Goal: Transaction & Acquisition: Purchase product/service

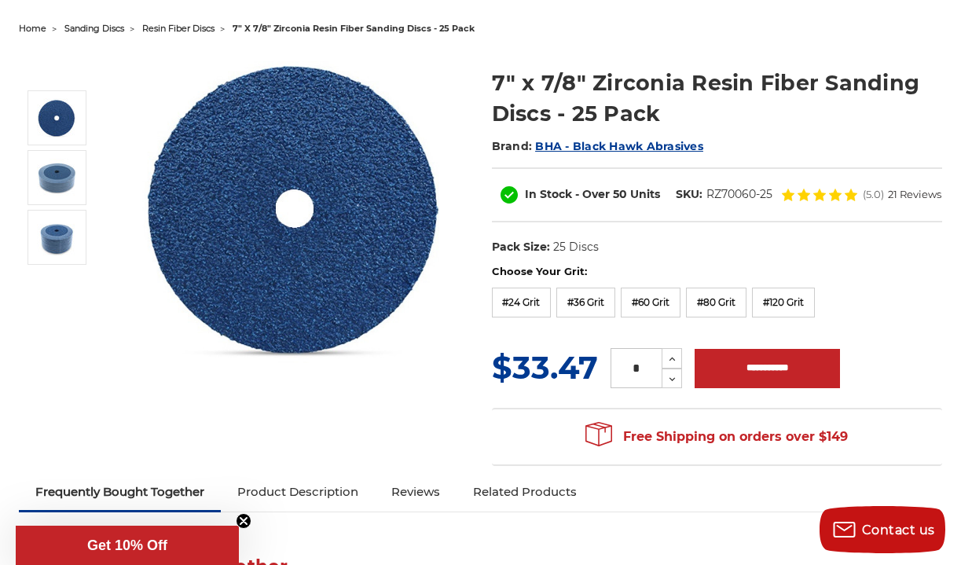
scroll to position [156, 0]
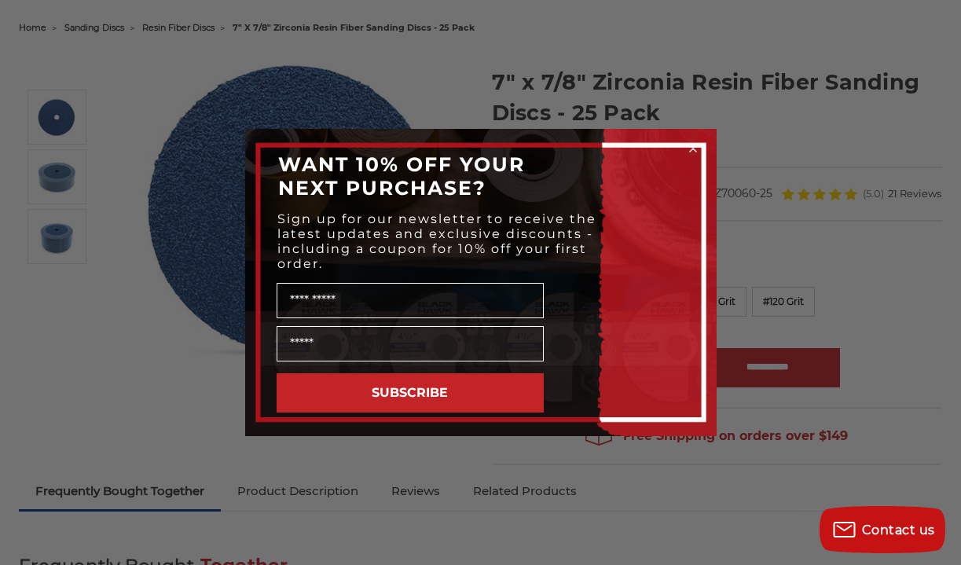
click at [695, 151] on icon "Close dialog" at bounding box center [693, 148] width 6 height 6
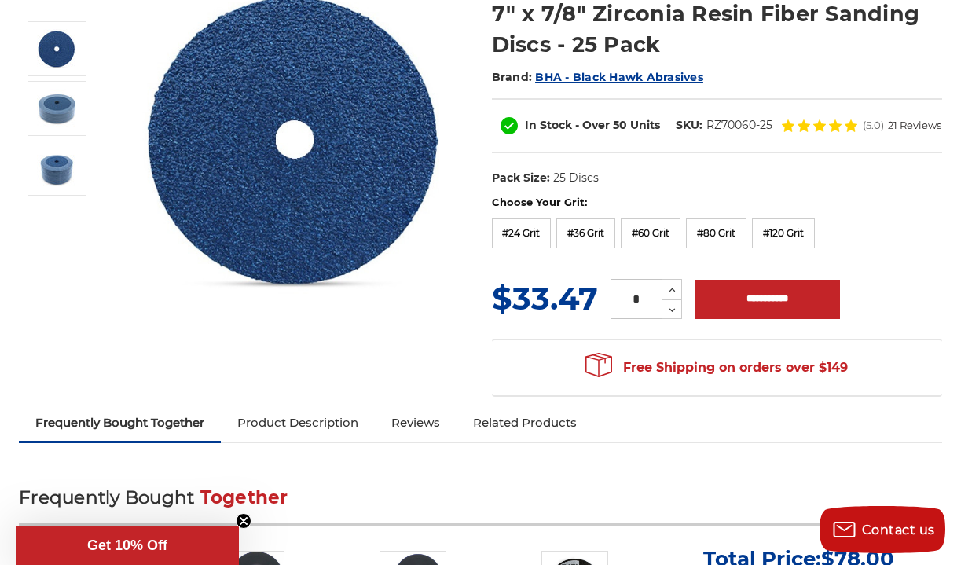
scroll to position [225, 0]
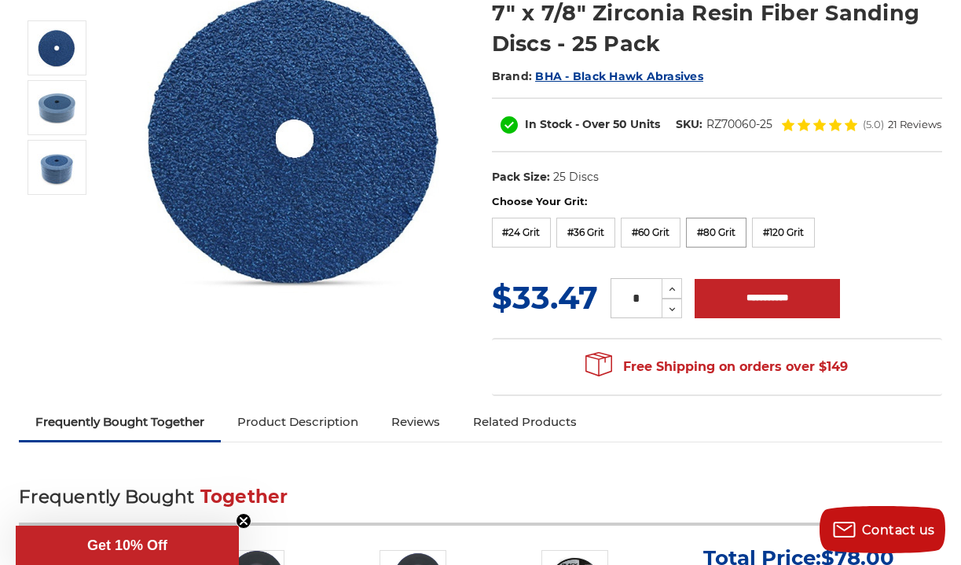
click at [717, 225] on label "#80 Grit" at bounding box center [716, 233] width 61 height 30
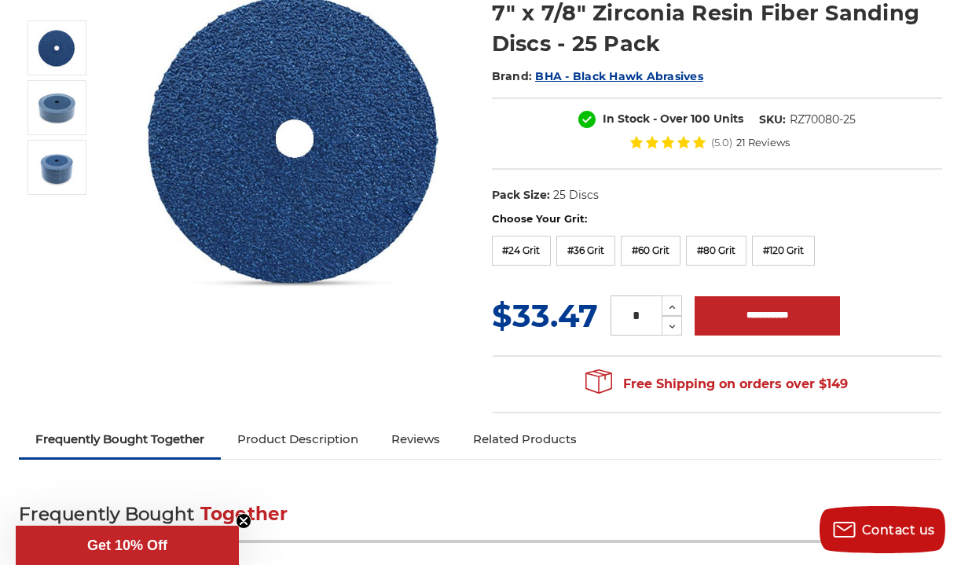
click at [337, 512] on h2 "Frequently Bought Together" at bounding box center [480, 524] width 923 height 38
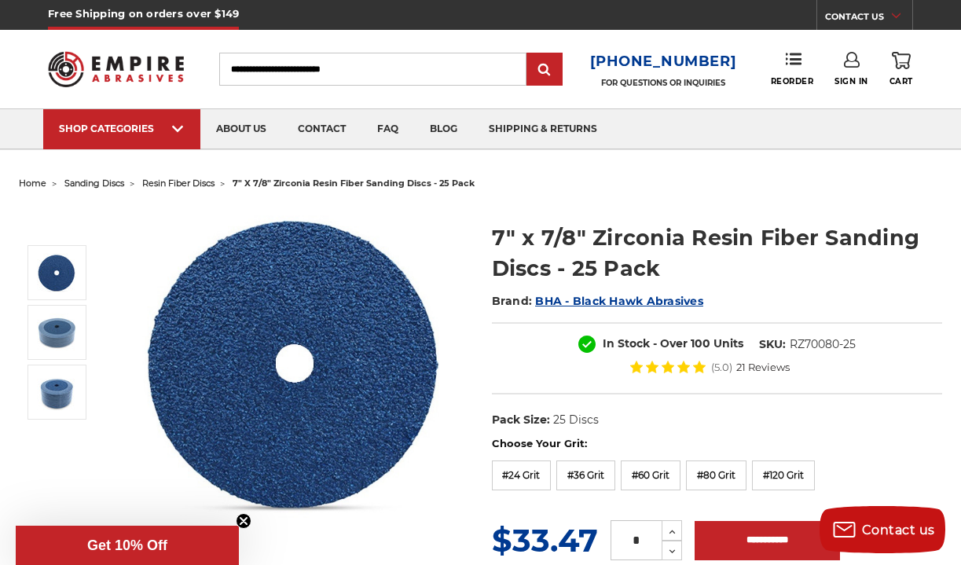
scroll to position [0, 0]
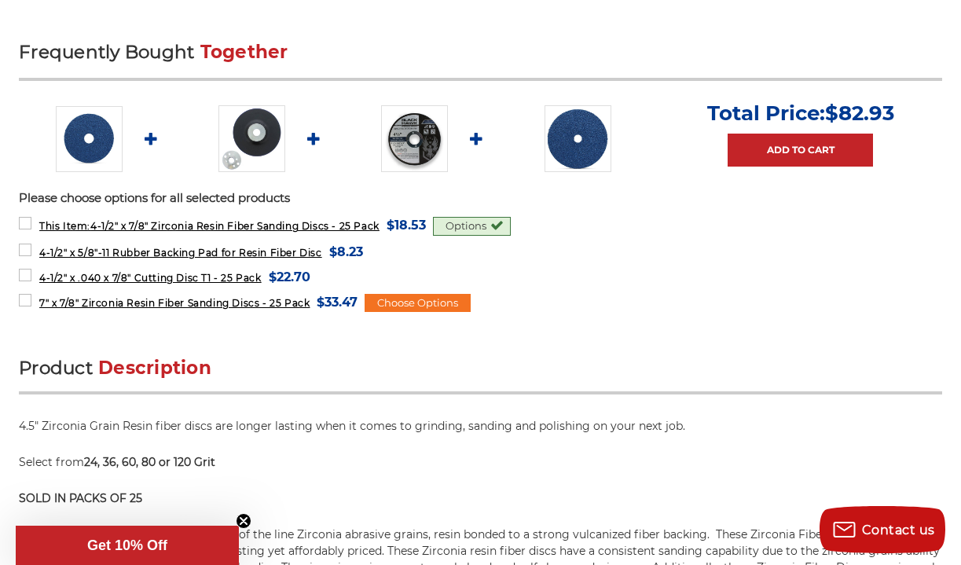
scroll to position [688, 0]
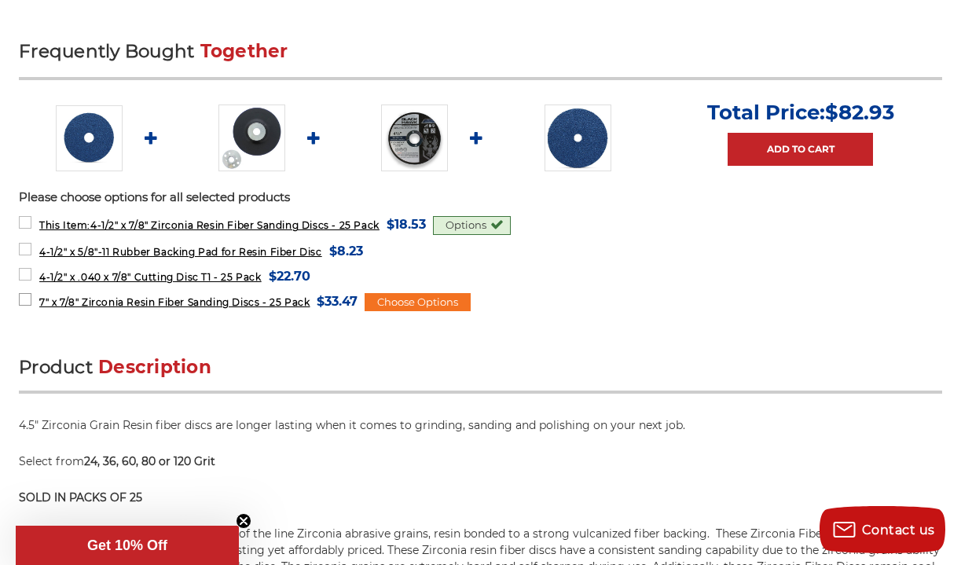
click at [293, 299] on span "7" x 7/8" Zirconia Resin Fiber Sanding Discs - 25 Pack" at bounding box center [174, 302] width 270 height 12
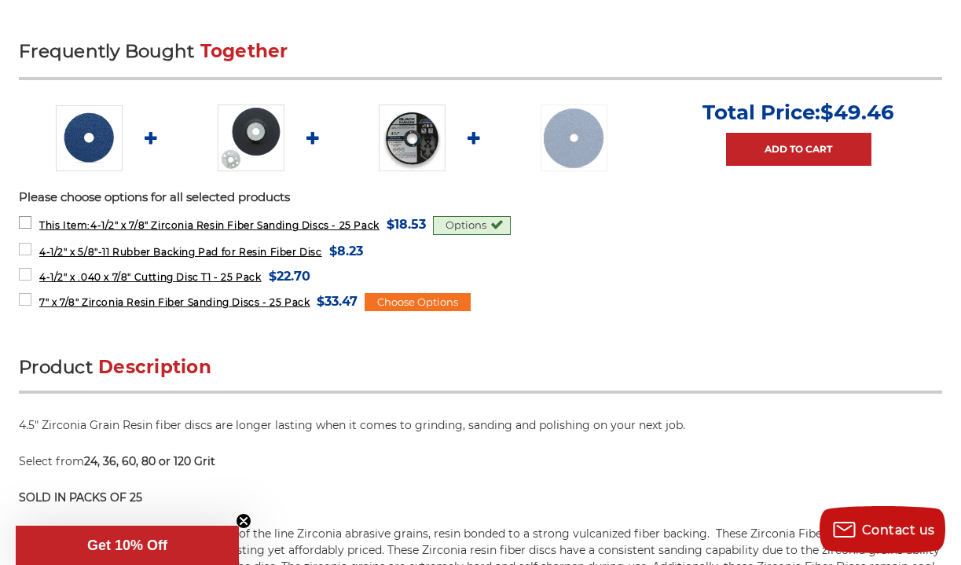
click at [186, 227] on span "This Item: 4-1/2" x 7/8" Zirconia Resin Fiber Sanding Discs - 25 Pack" at bounding box center [209, 225] width 340 height 12
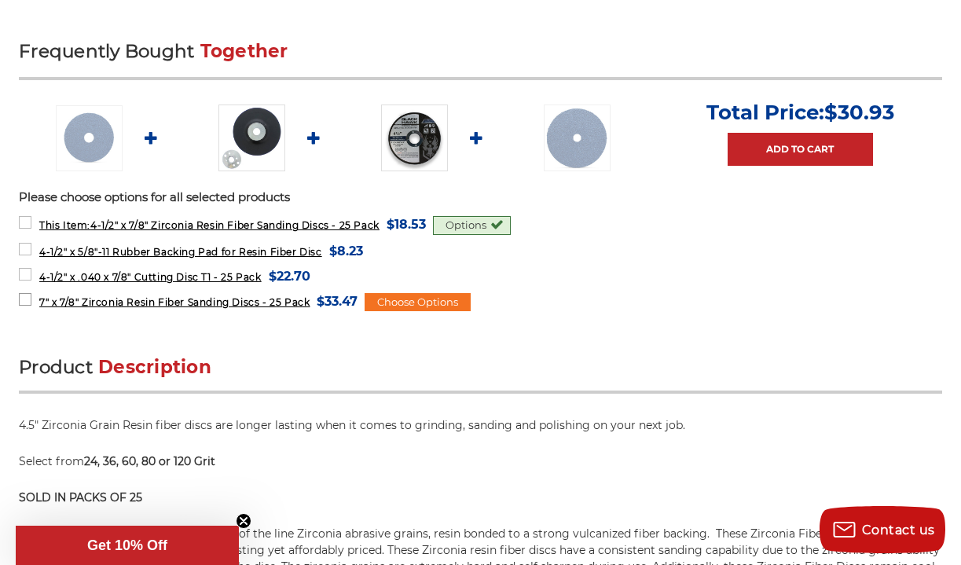
click at [346, 300] on span "$33.47" at bounding box center [337, 301] width 41 height 21
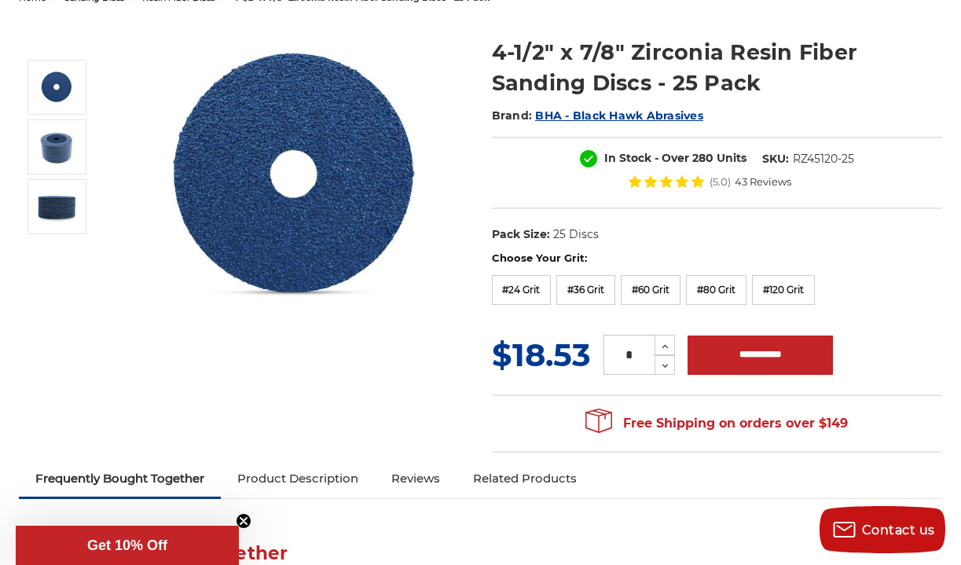
scroll to position [186, 0]
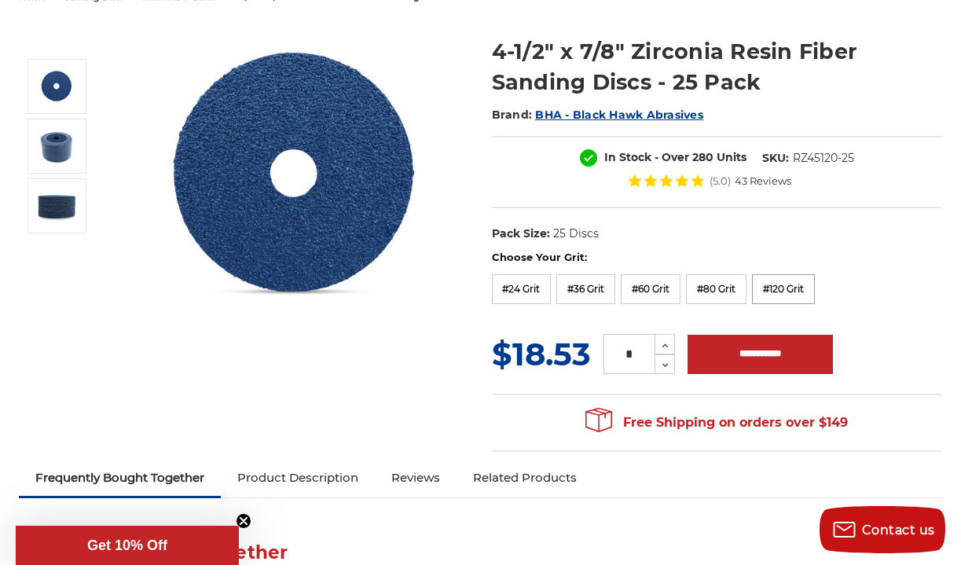
click at [794, 285] on label "#120 Grit" at bounding box center [783, 289] width 63 height 30
click at [759, 352] on input "**********" at bounding box center [760, 354] width 145 height 39
type input "**********"
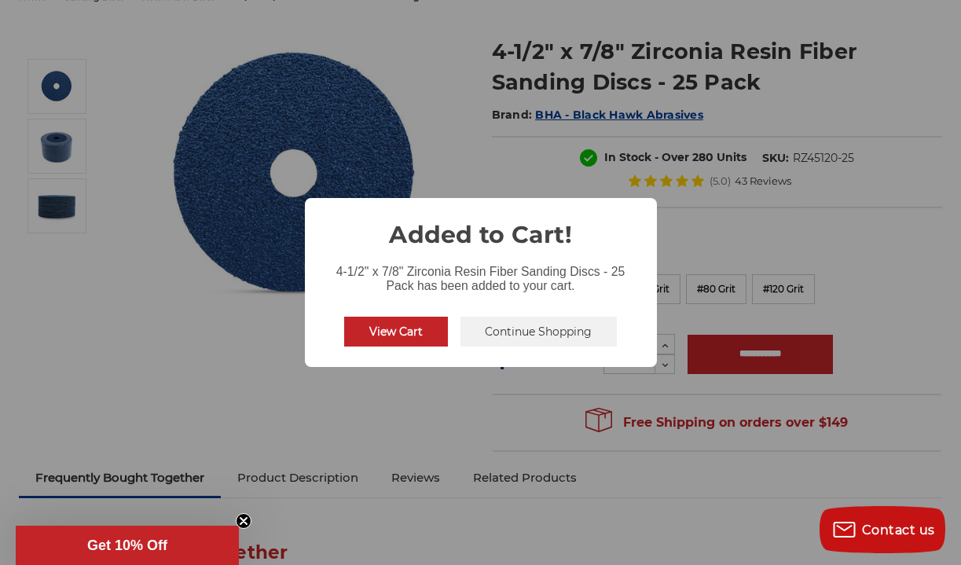
click at [521, 329] on button "Continue Shopping" at bounding box center [538, 332] width 157 height 30
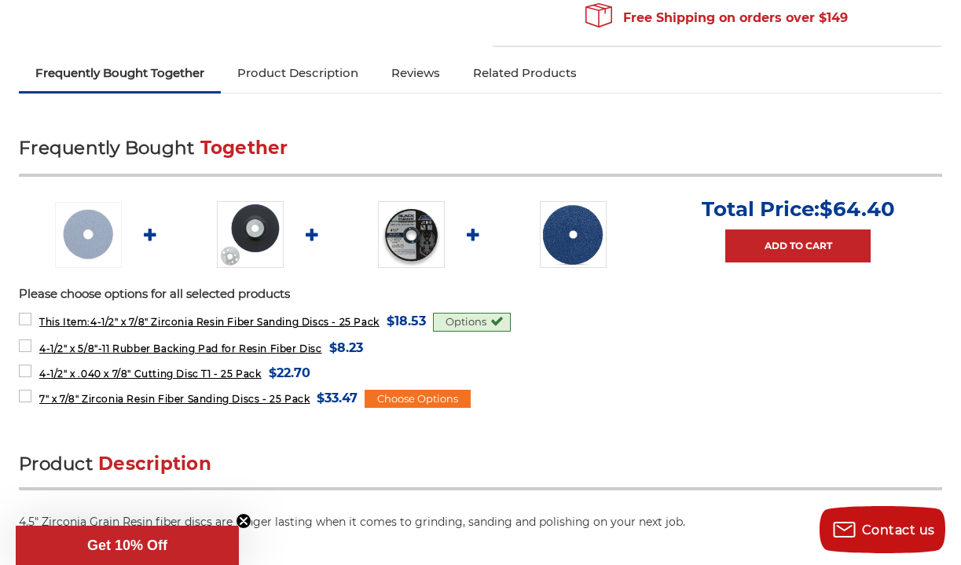
scroll to position [592, 0]
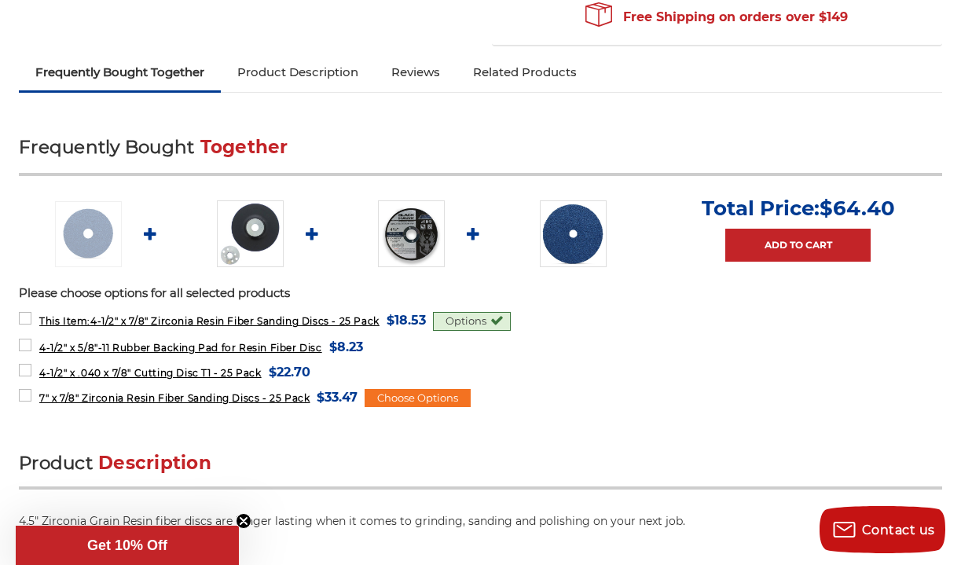
click at [579, 240] on img at bounding box center [573, 233] width 67 height 67
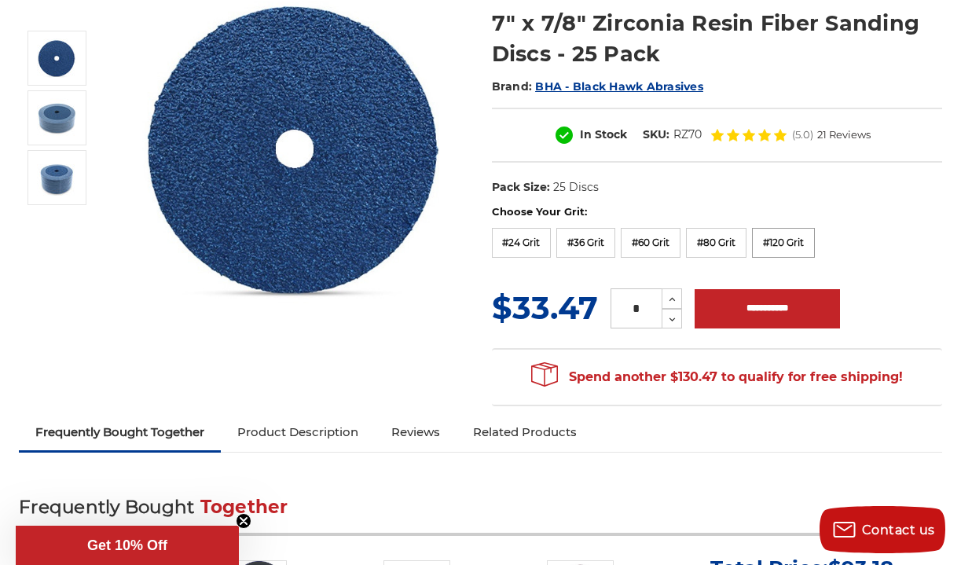
click at [782, 240] on label "#120 Grit" at bounding box center [783, 243] width 63 height 30
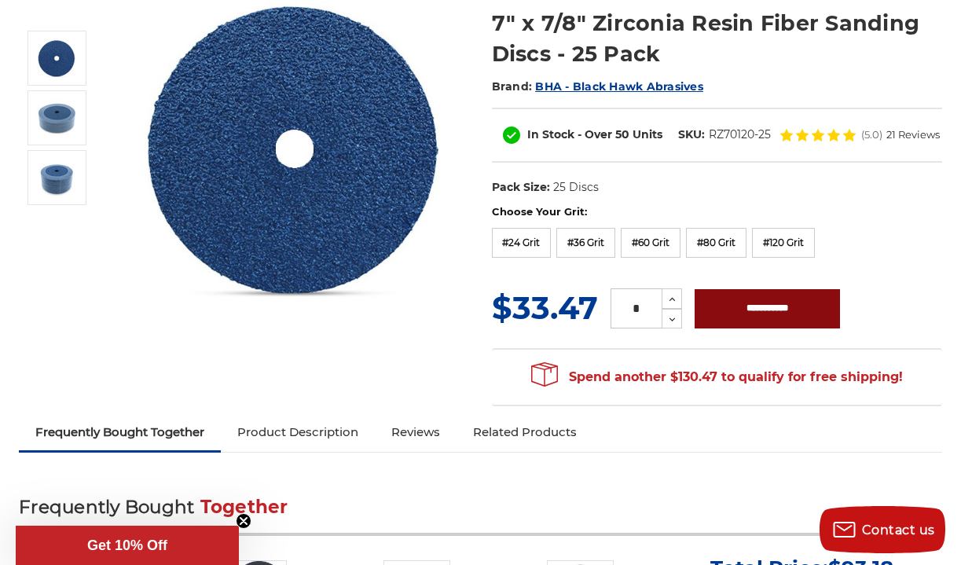
click at [761, 311] on input "**********" at bounding box center [767, 308] width 145 height 39
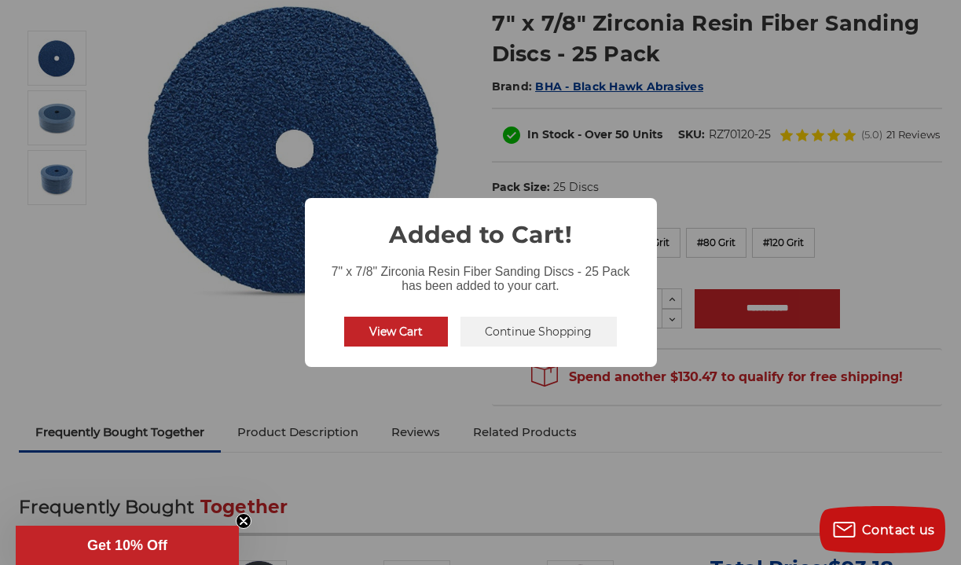
click at [719, 240] on div "× Added to Cart! 7" x 7/8" Zirconia Resin Fiber Sanding Discs - 25 Pack has bee…" at bounding box center [480, 282] width 961 height 565
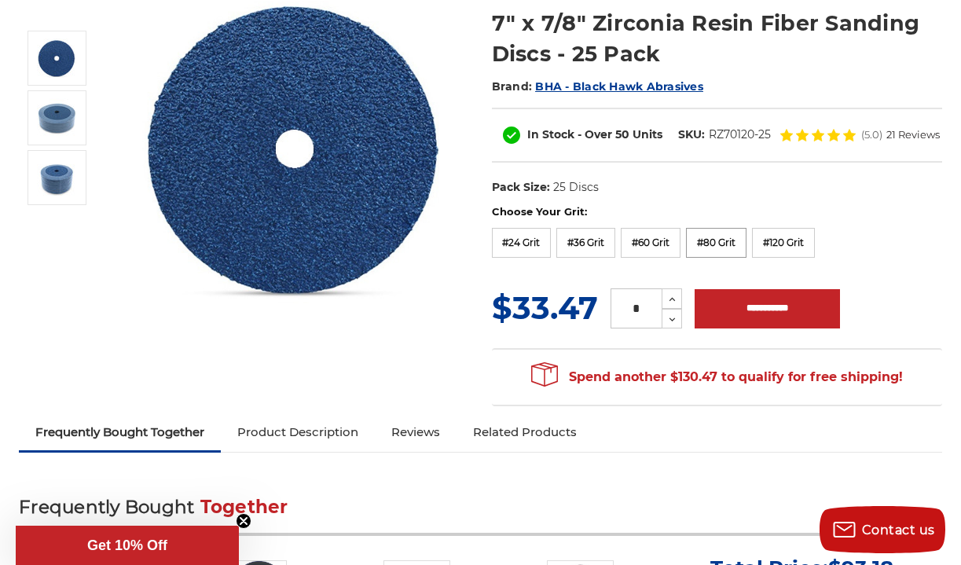
click at [721, 241] on label "#80 Grit" at bounding box center [716, 243] width 61 height 30
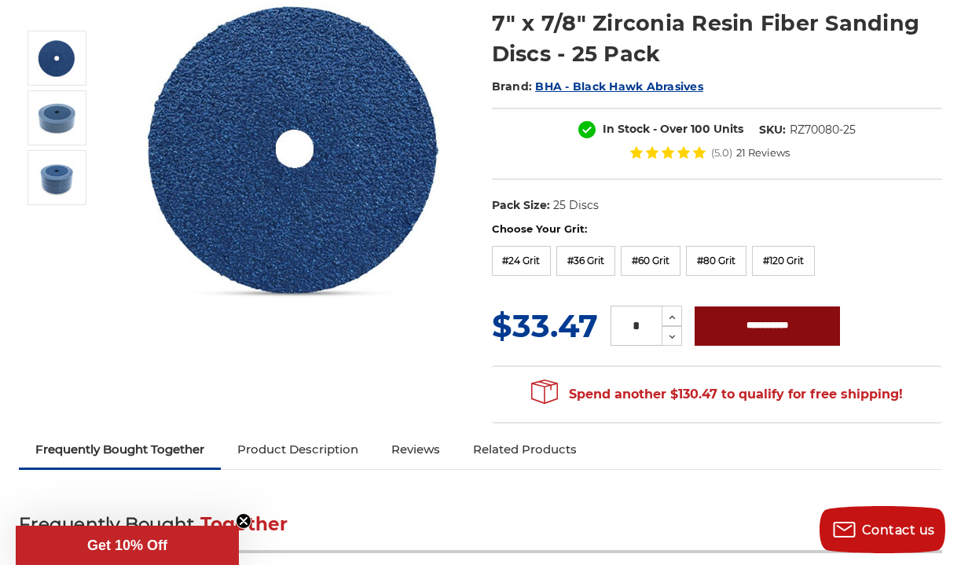
click at [750, 317] on input "**********" at bounding box center [767, 325] width 145 height 39
type input "**********"
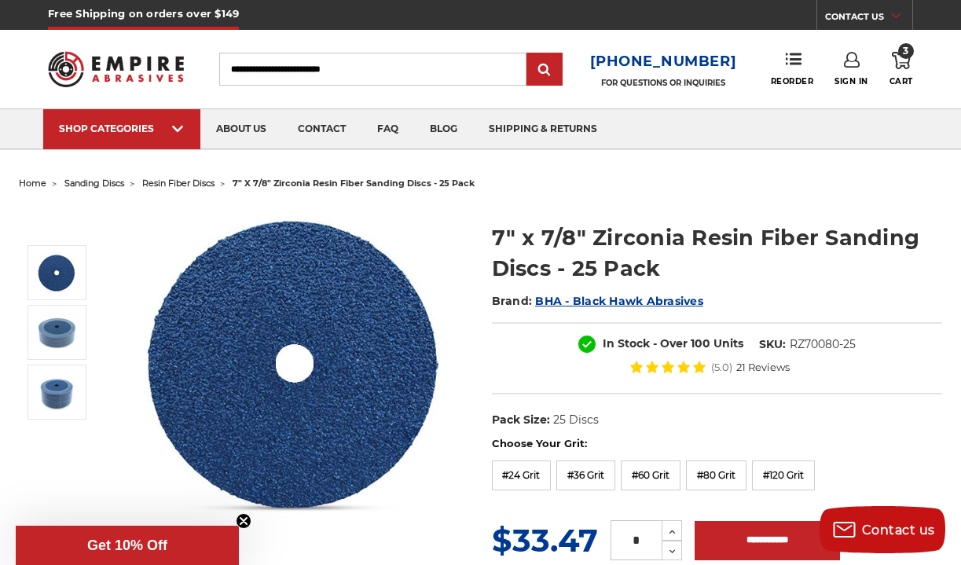
click at [905, 53] on span "3" at bounding box center [906, 51] width 16 height 16
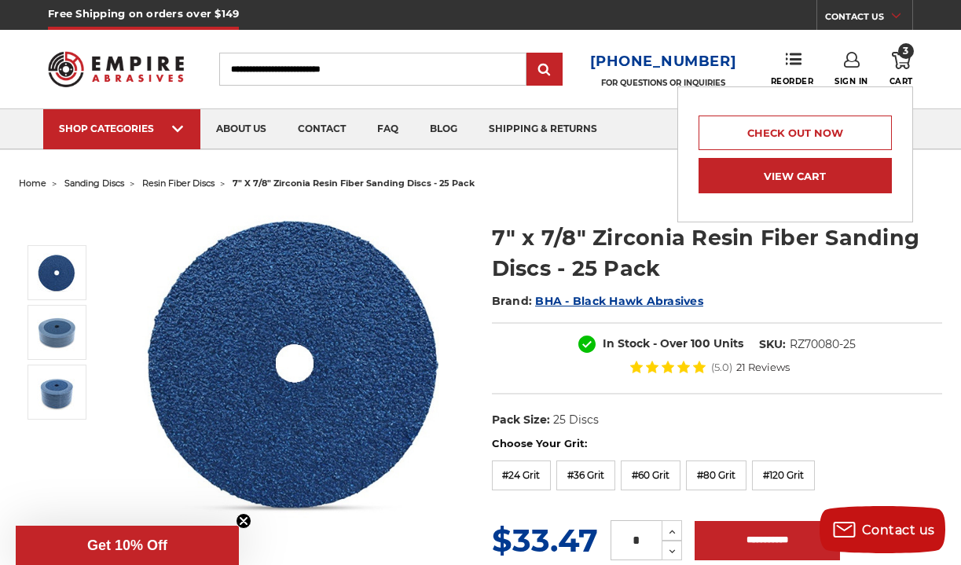
click at [868, 162] on link "View Cart" at bounding box center [795, 175] width 193 height 35
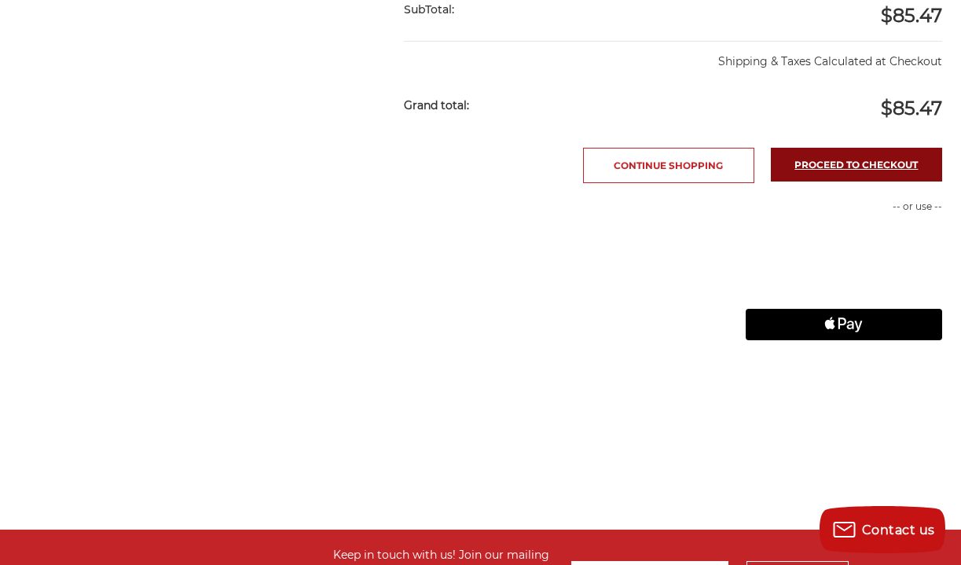
scroll to position [849, 0]
click at [868, 162] on link "Proceed to checkout" at bounding box center [856, 165] width 171 height 34
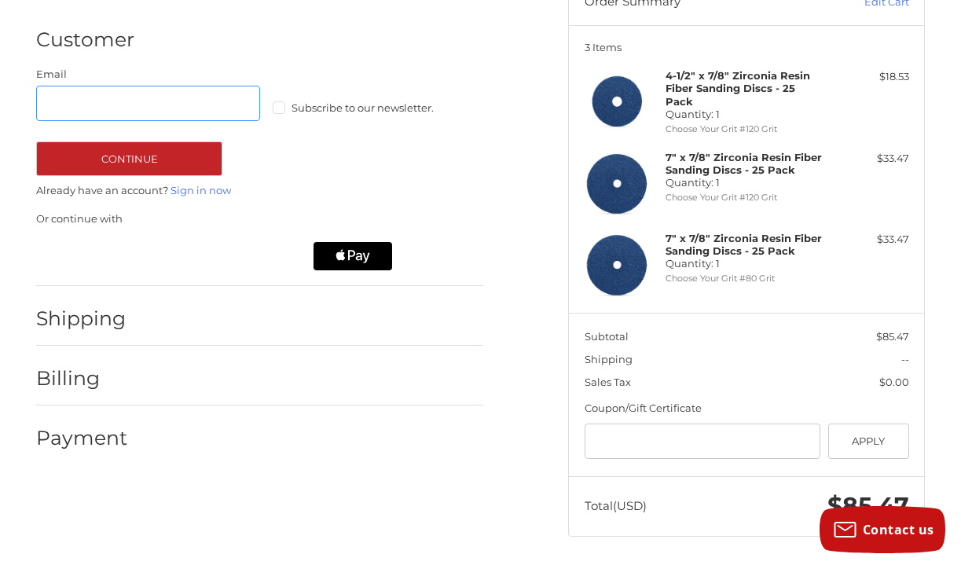
scroll to position [175, 0]
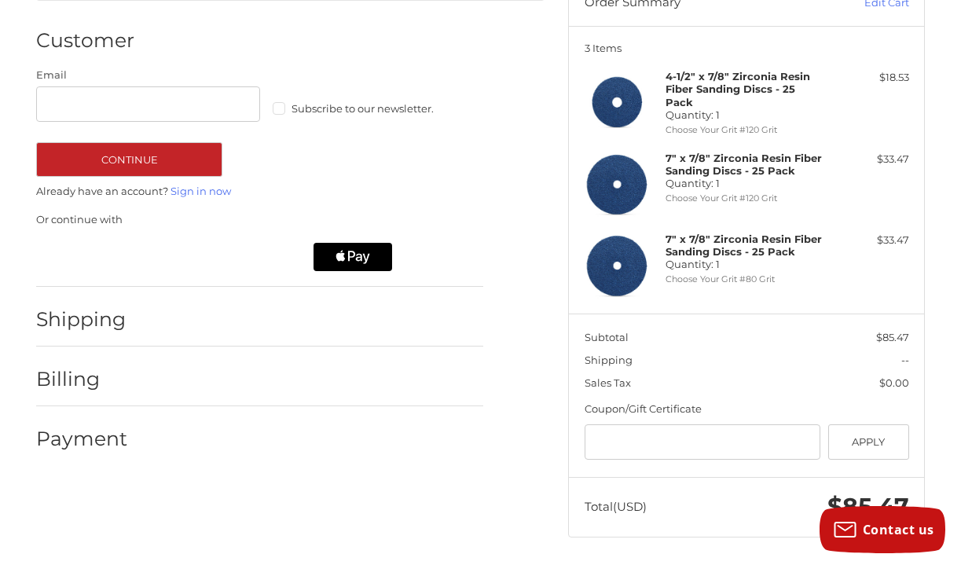
click at [104, 310] on h2 "Shipping" at bounding box center [82, 319] width 92 height 24
click at [101, 321] on h2 "Shipping" at bounding box center [82, 319] width 92 height 24
